Goal: Information Seeking & Learning: Learn about a topic

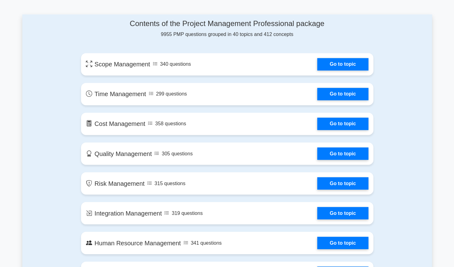
scroll to position [318, 0]
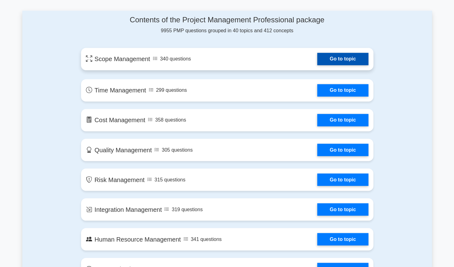
click at [329, 57] on link "Go to topic" at bounding box center [342, 59] width 51 height 12
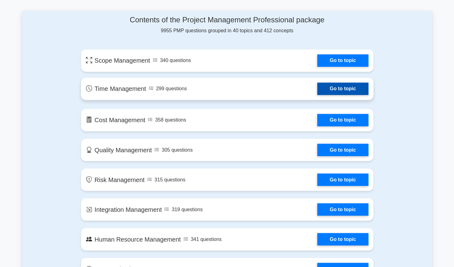
click at [342, 92] on link "Go to topic" at bounding box center [342, 89] width 51 height 12
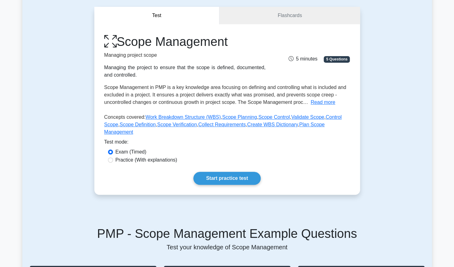
scroll to position [54, 0]
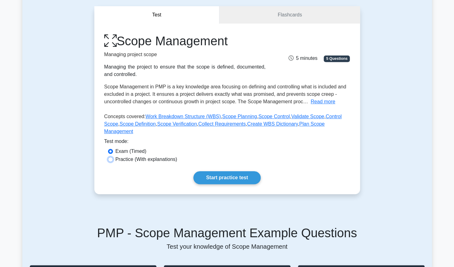
click at [111, 160] on input "Practice (With explanations)" at bounding box center [110, 159] width 5 height 5
radio input "true"
click at [227, 178] on link "Start practice test" at bounding box center [226, 177] width 67 height 13
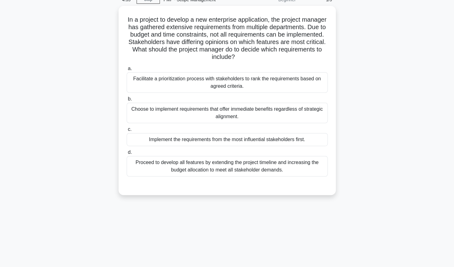
scroll to position [29, 0]
click at [188, 77] on div "Facilitate a prioritization process with stakeholders to rank the requirements …" at bounding box center [227, 82] width 201 height 20
click at [127, 70] on input "a. Facilitate a prioritization process with stakeholders to rank the requiremen…" at bounding box center [127, 68] width 0 height 4
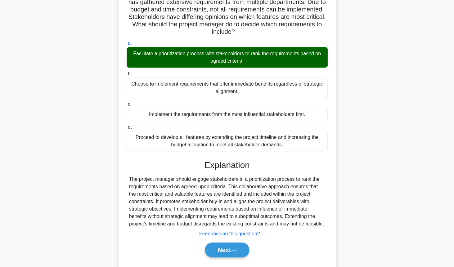
scroll to position [71, 0]
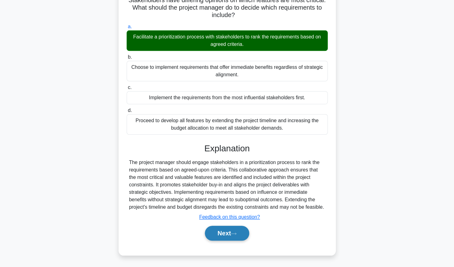
click at [227, 233] on button "Next" at bounding box center [227, 233] width 44 height 15
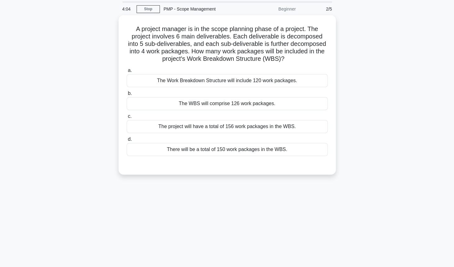
scroll to position [20, 0]
click at [235, 78] on div "The Work Breakdown Structure will include 120 work packages." at bounding box center [227, 80] width 201 height 13
click at [127, 72] on input "a. The Work Breakdown Structure will include 120 work packages." at bounding box center [127, 70] width 0 height 4
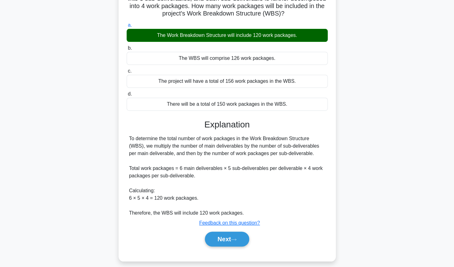
scroll to position [71, 0]
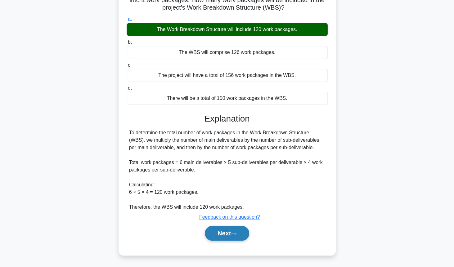
click at [236, 235] on icon at bounding box center [234, 233] width 6 height 3
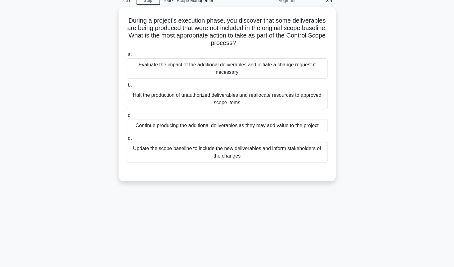
scroll to position [23, 0]
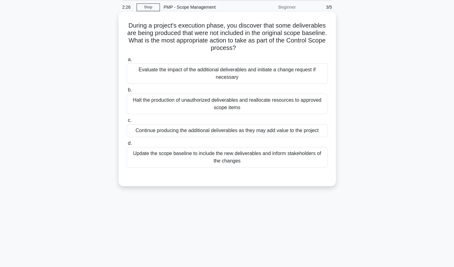
click at [233, 75] on div "Evaluate the impact of the additional deliverables and initiate a change reques…" at bounding box center [227, 73] width 201 height 20
click at [127, 62] on input "a. Evaluate the impact of the additional deliverables and initiate a change req…" at bounding box center [127, 60] width 0 height 4
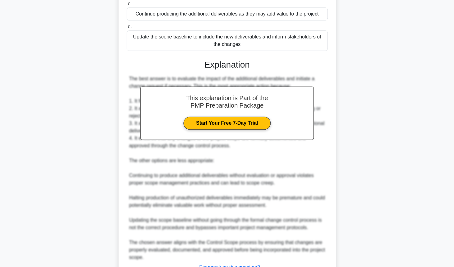
scroll to position [190, 0]
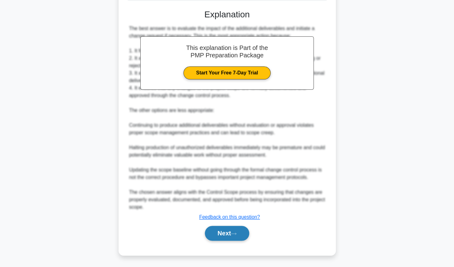
click at [241, 236] on button "Next" at bounding box center [227, 233] width 44 height 15
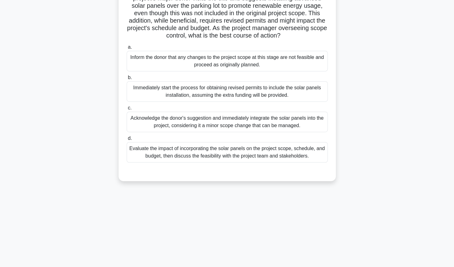
scroll to position [64, 0]
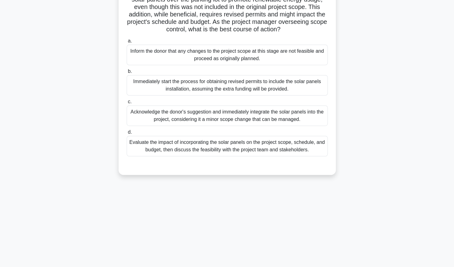
click at [140, 150] on div "Evaluate the impact of incorporating the solar panels on the project scope, sch…" at bounding box center [227, 146] width 201 height 20
click at [127, 134] on input "d. Evaluate the impact of incorporating the solar panels on the project scope, …" at bounding box center [127, 132] width 0 height 4
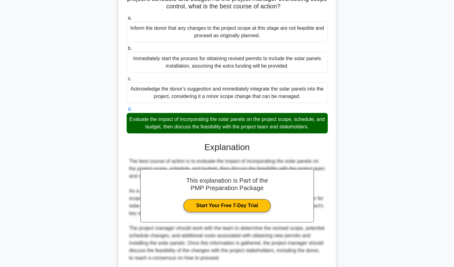
scroll to position [168, 0]
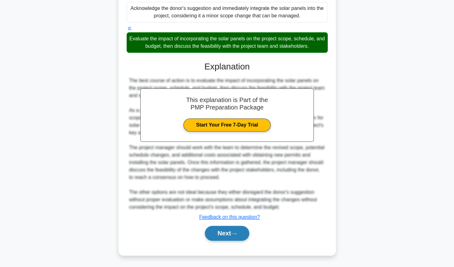
click at [225, 227] on button "Next" at bounding box center [227, 233] width 44 height 15
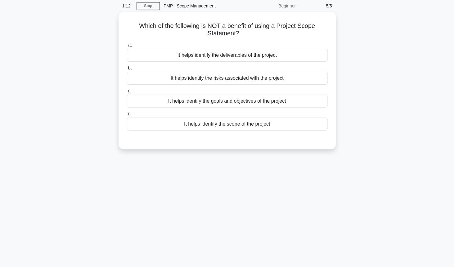
scroll to position [10, 0]
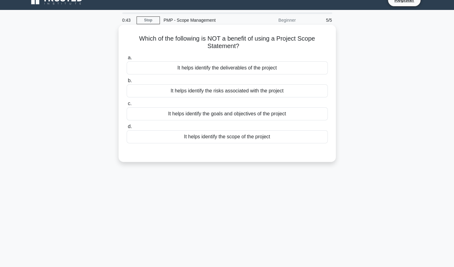
click at [216, 118] on div "It helps identify the goals and objectives of the project" at bounding box center [227, 113] width 201 height 13
click at [127, 106] on input "c. It helps identify the goals and objectives of the project" at bounding box center [127, 104] width 0 height 4
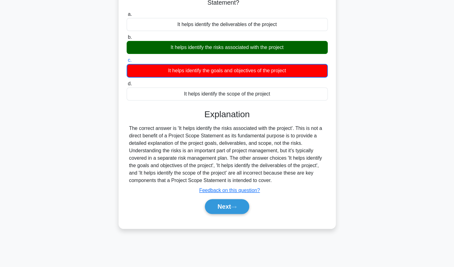
scroll to position [68, 0]
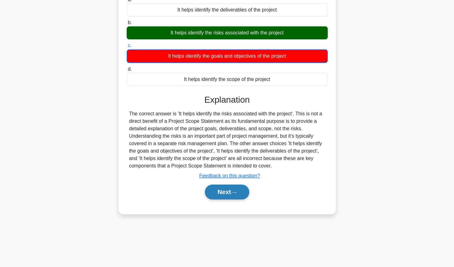
click at [228, 190] on button "Next" at bounding box center [227, 192] width 44 height 15
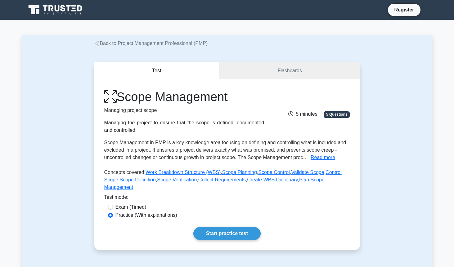
scroll to position [54, 0]
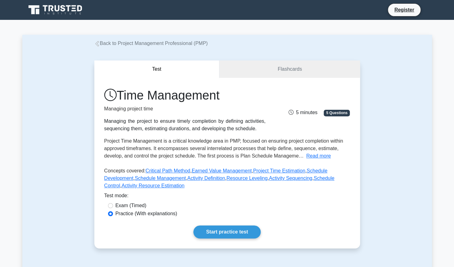
click at [117, 207] on label "Exam (Timed)" at bounding box center [130, 205] width 31 height 7
click at [113, 207] on input "Exam (Timed)" at bounding box center [110, 205] width 5 height 5
radio input "true"
click at [230, 232] on link "Start practice test" at bounding box center [226, 232] width 67 height 13
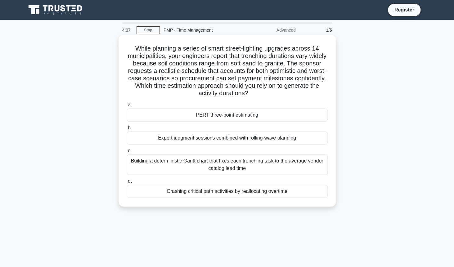
click at [187, 168] on div "Building a deterministic Gantt chart that fixes each trenching task to the aver…" at bounding box center [227, 165] width 201 height 20
click at [127, 153] on input "c. Building a deterministic [PERSON_NAME] chart that fixes each trenching task …" at bounding box center [127, 151] width 0 height 4
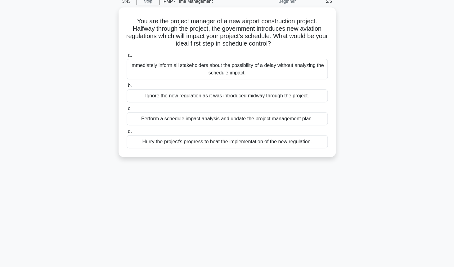
scroll to position [27, 0]
click at [196, 118] on div "Perform a schedule impact analysis and update the project management plan." at bounding box center [227, 119] width 201 height 13
click at [127, 111] on input "c. Perform a schedule impact analysis and update the project management plan." at bounding box center [127, 109] width 0 height 4
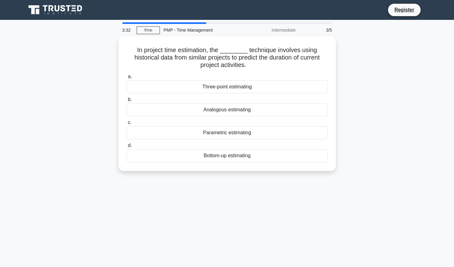
scroll to position [0, 0]
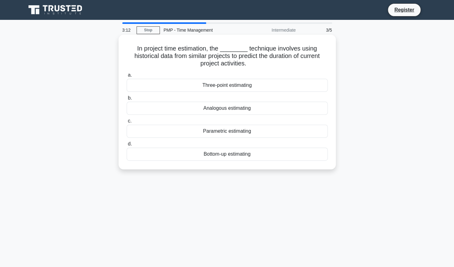
click at [209, 155] on div "Bottom-up estimating" at bounding box center [227, 154] width 201 height 13
click at [127, 146] on input "d. Bottom-up estimating" at bounding box center [127, 144] width 0 height 4
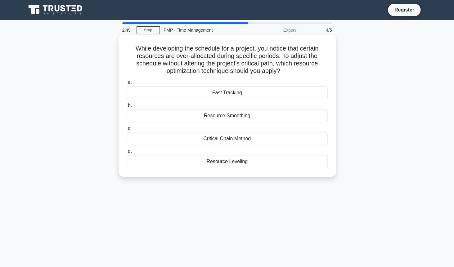
click at [167, 137] on div "Critical Chain Method" at bounding box center [227, 138] width 201 height 13
click at [127, 131] on input "c. Critical Chain Method" at bounding box center [127, 129] width 0 height 4
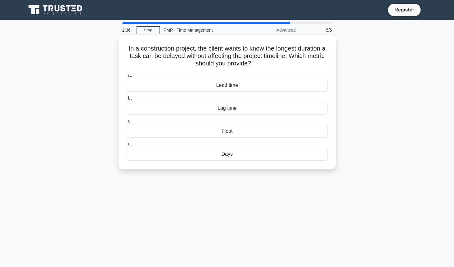
click at [167, 133] on div "Float" at bounding box center [227, 131] width 201 height 13
click at [127, 123] on input "c. Float" at bounding box center [127, 121] width 0 height 4
